Goal: Share content: Share content

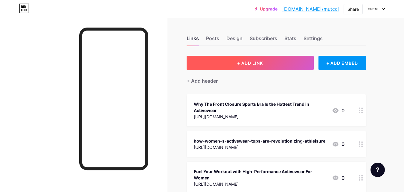
click at [252, 61] on span "+ ADD LINK" at bounding box center [250, 62] width 26 height 5
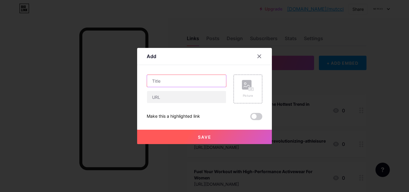
click at [171, 83] on input "text" at bounding box center [186, 81] width 79 height 12
click at [167, 82] on input "text" at bounding box center [186, 81] width 79 height 12
click at [42, 120] on div at bounding box center [204, 96] width 409 height 192
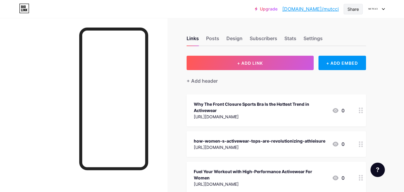
click at [354, 10] on div "Share" at bounding box center [353, 9] width 11 height 6
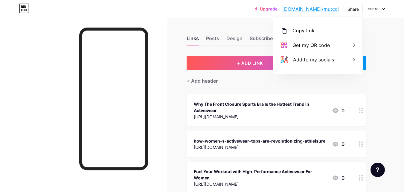
click at [167, 80] on div at bounding box center [84, 114] width 168 height 192
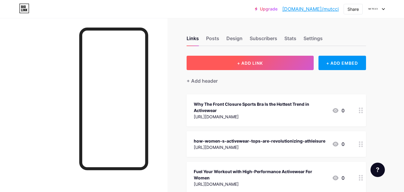
click at [241, 63] on span "+ ADD LINK" at bounding box center [250, 62] width 26 height 5
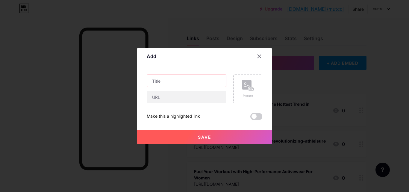
click at [174, 83] on input "text" at bounding box center [186, 81] width 79 height 12
paste input "Yoga in Style: Pocket Capri Leggings You’ll Love"
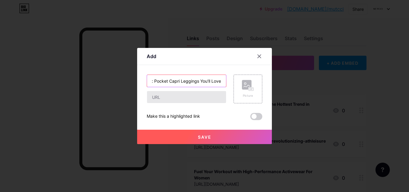
type input "Yoga in Style: Pocket Capri Leggings You’ll Love"
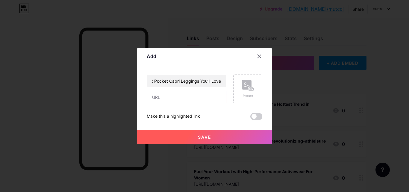
scroll to position [0, 0]
click at [172, 99] on input "text" at bounding box center [186, 97] width 79 height 12
paste input "[URL][DOMAIN_NAME]"
type input "[URL][DOMAIN_NAME]"
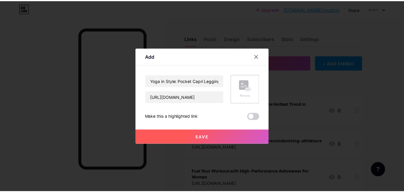
scroll to position [0, 0]
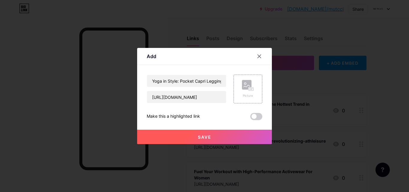
click at [196, 133] on button "Save" at bounding box center [204, 137] width 135 height 14
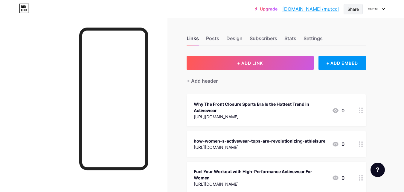
click at [350, 9] on div "Share" at bounding box center [353, 9] width 11 height 6
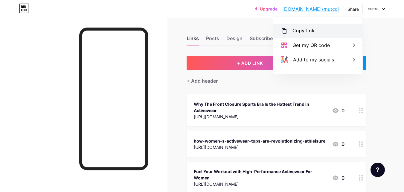
click at [309, 34] on div "Copy link" at bounding box center [304, 30] width 22 height 7
